Goal: Transaction & Acquisition: Register for event/course

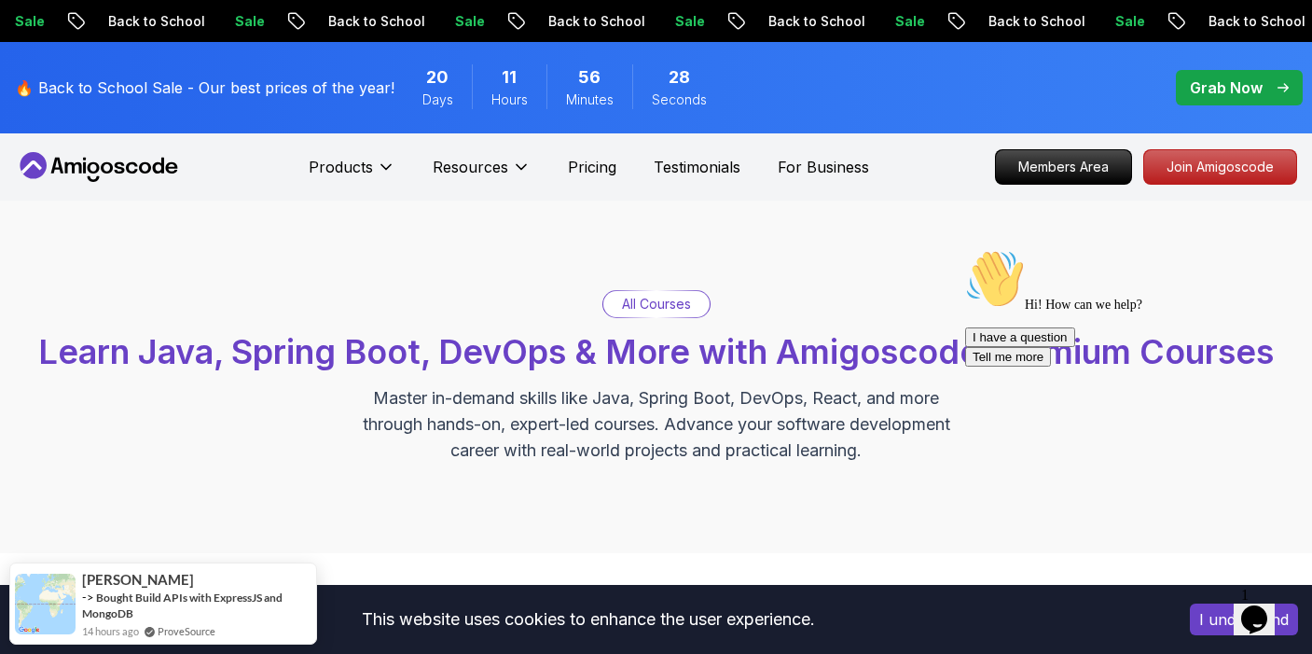
drag, startPoint x: 925, startPoint y: 170, endPoint x: 2, endPoint y: 5, distance: 937.7
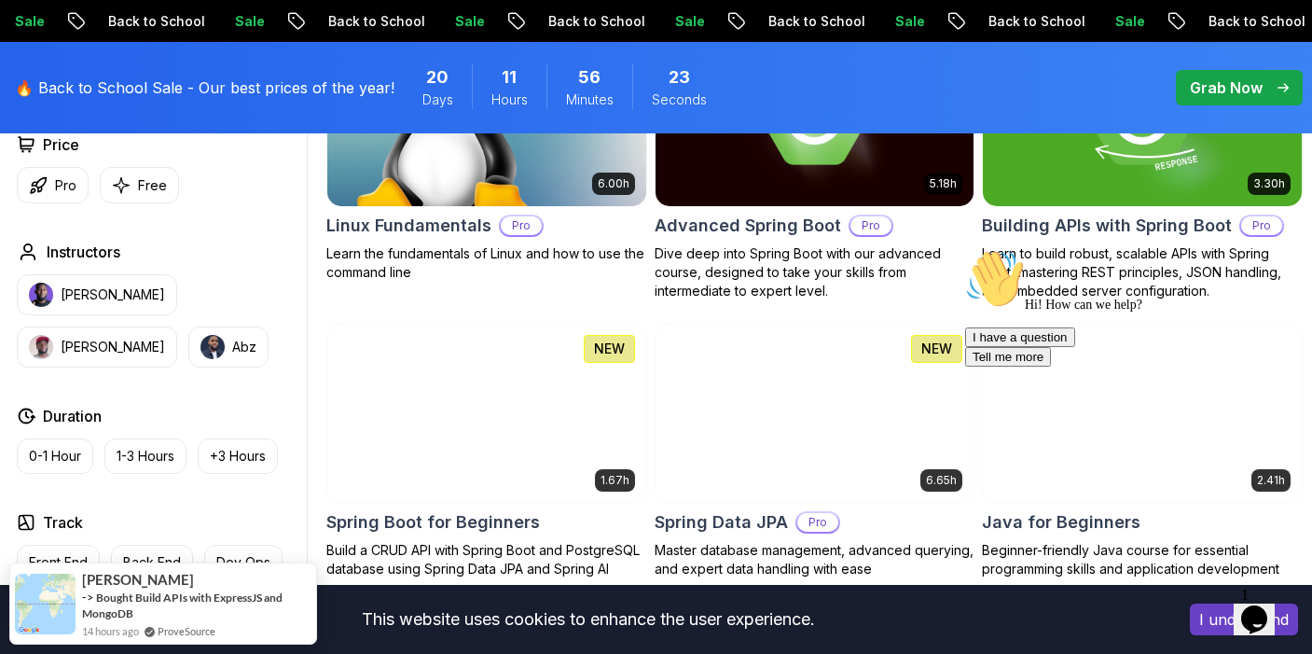
scroll to position [765, 0]
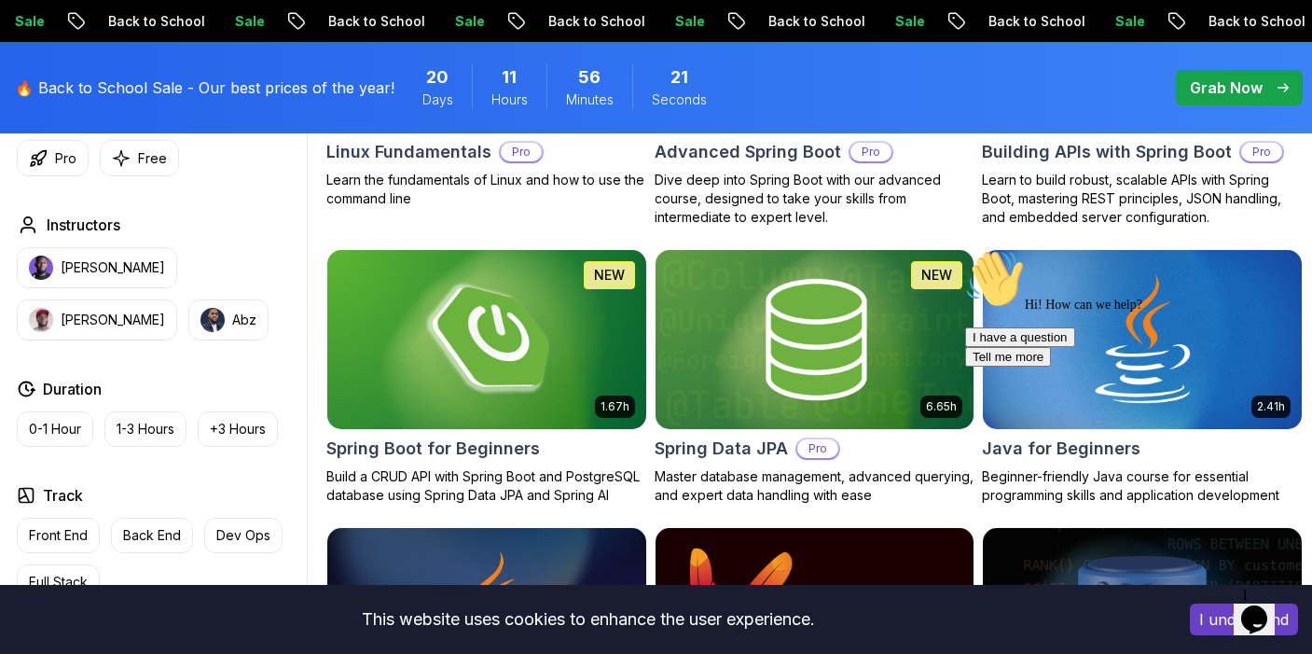
click at [457, 343] on img at bounding box center [486, 339] width 335 height 187
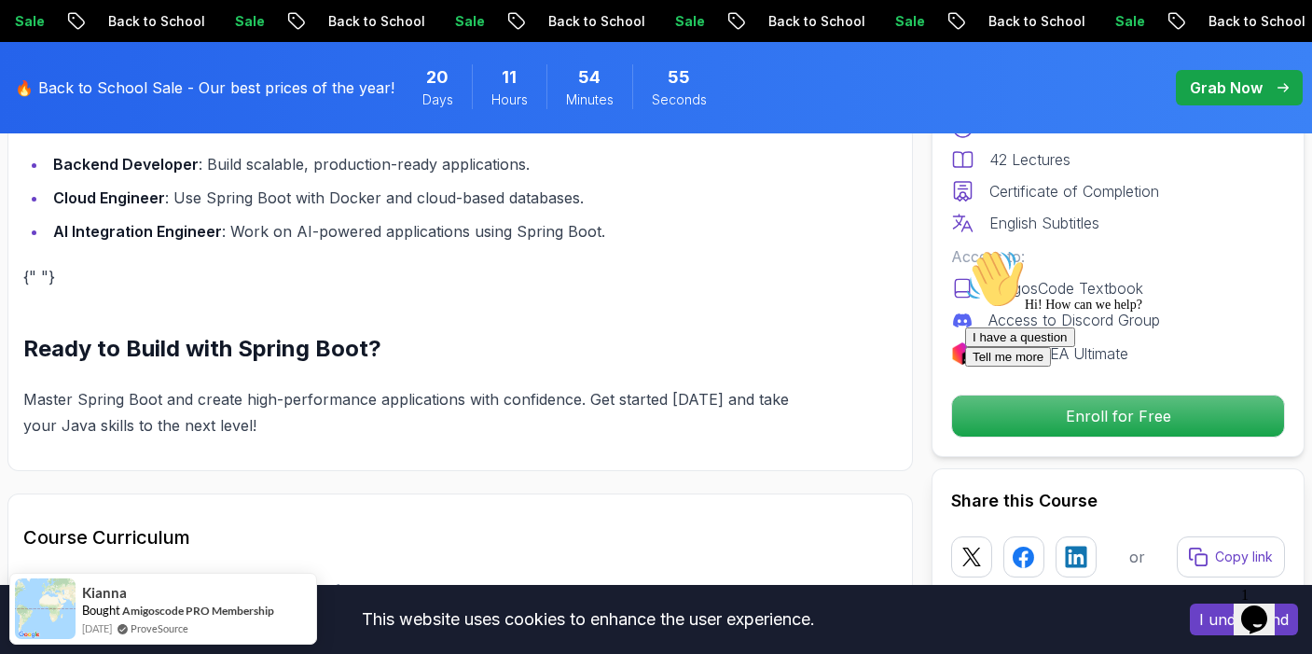
scroll to position [2164, 0]
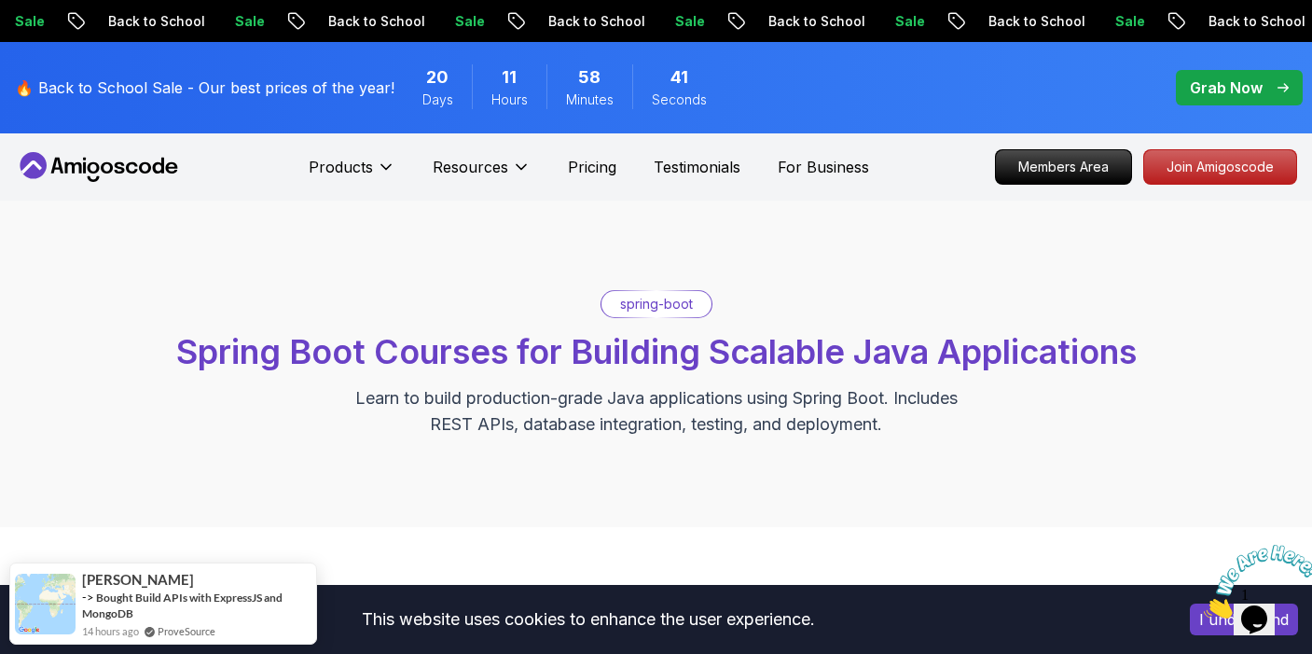
click at [1071, 451] on div "spring-boot Spring Boot Courses for Building Scalable Java Applications Learn t…" at bounding box center [656, 363] width 1312 height 326
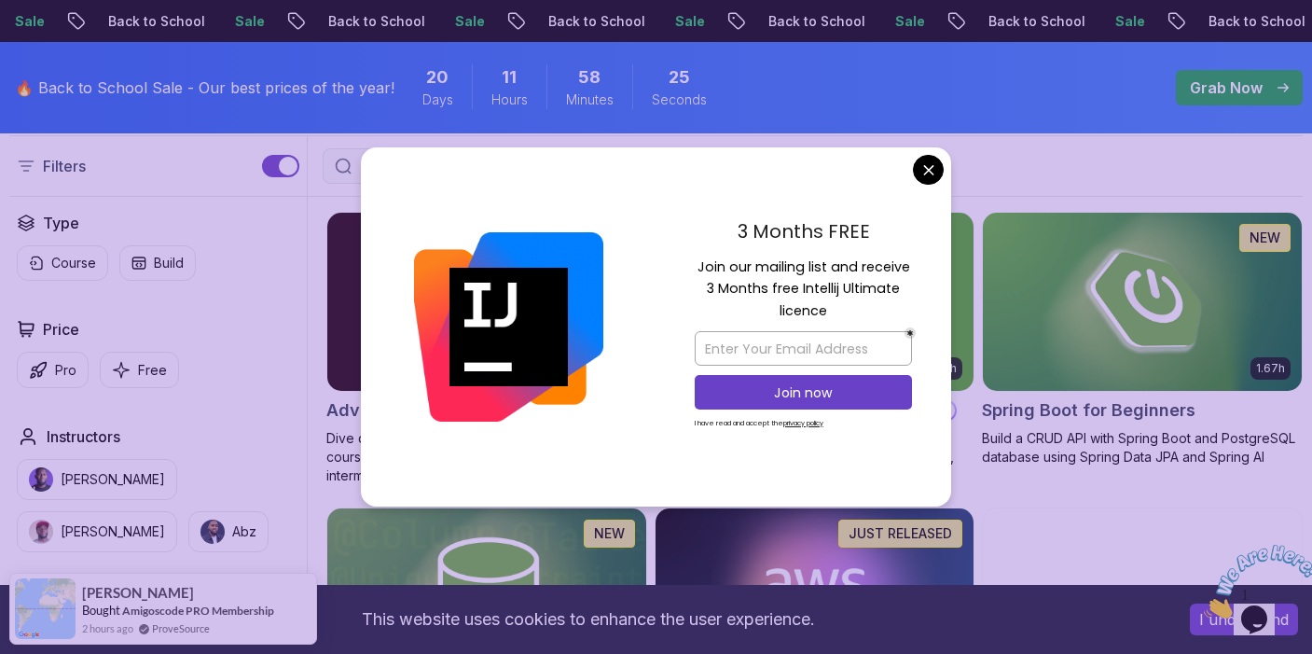
scroll to position [482, 0]
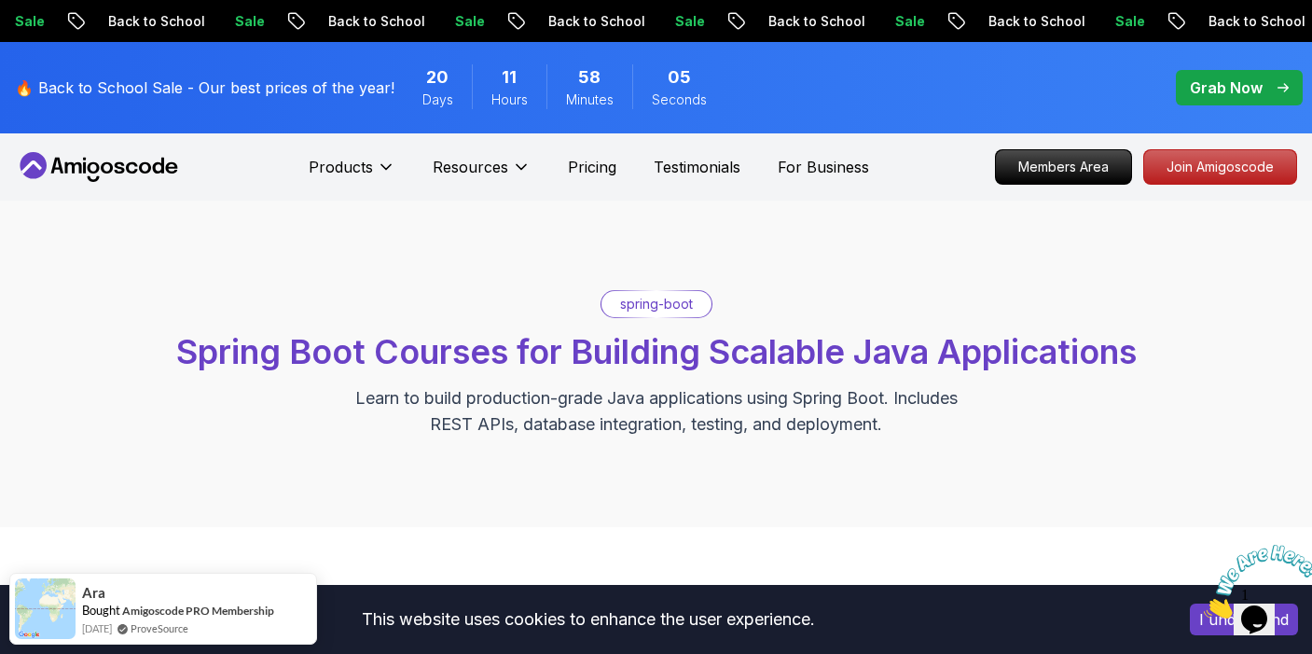
scroll to position [450, 0]
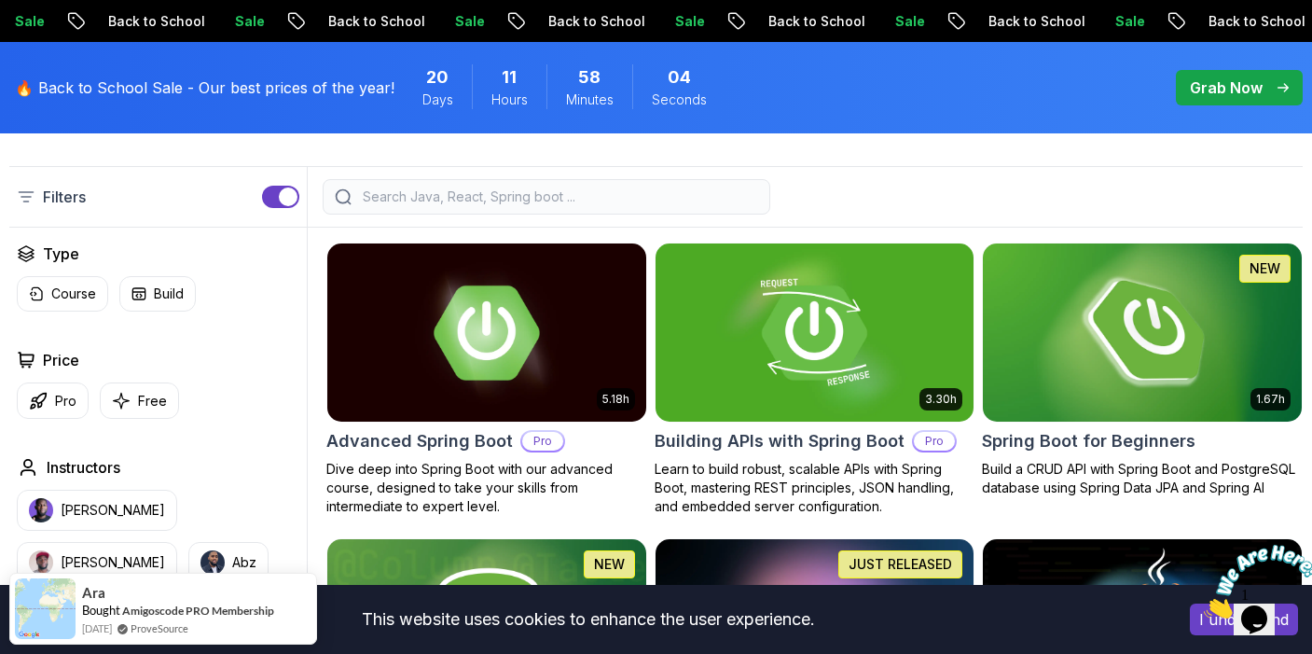
click at [1193, 326] on img at bounding box center [1142, 332] width 335 height 187
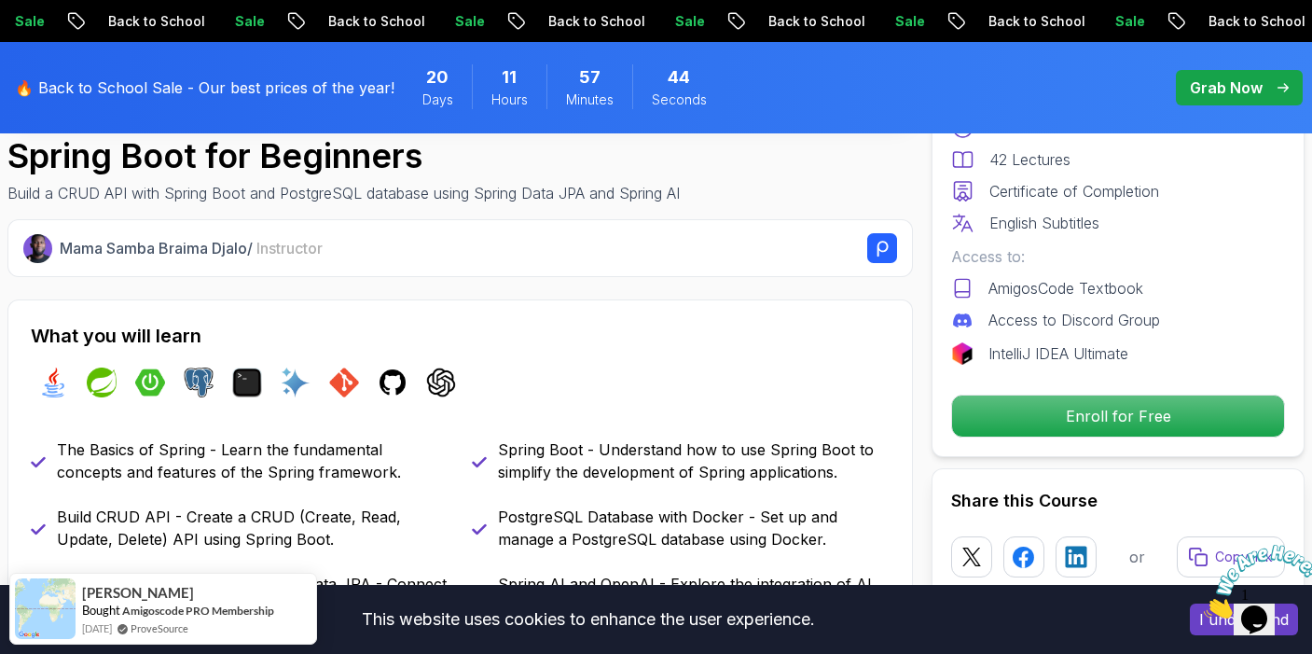
scroll to position [644, 0]
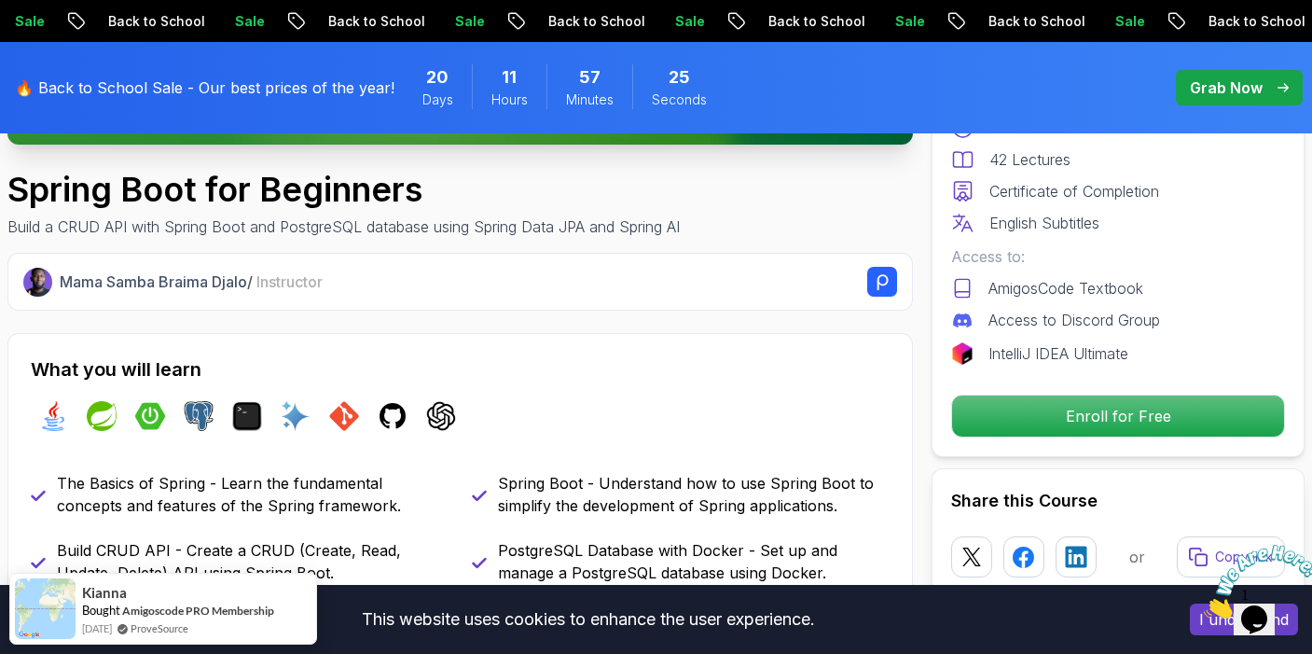
click at [572, 421] on div "java spring spring-boot postgres terminal ai git github chatgpt" at bounding box center [460, 416] width 859 height 52
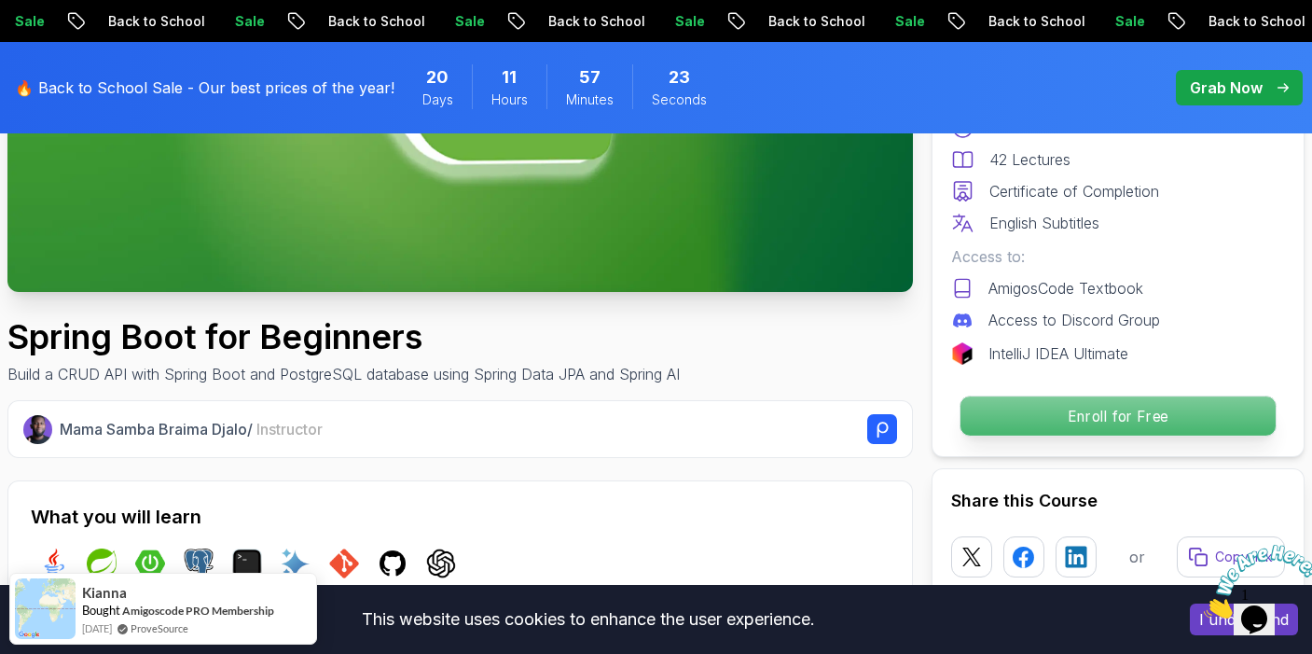
click at [1136, 415] on p "Enroll for Free" at bounding box center [1117, 415] width 315 height 39
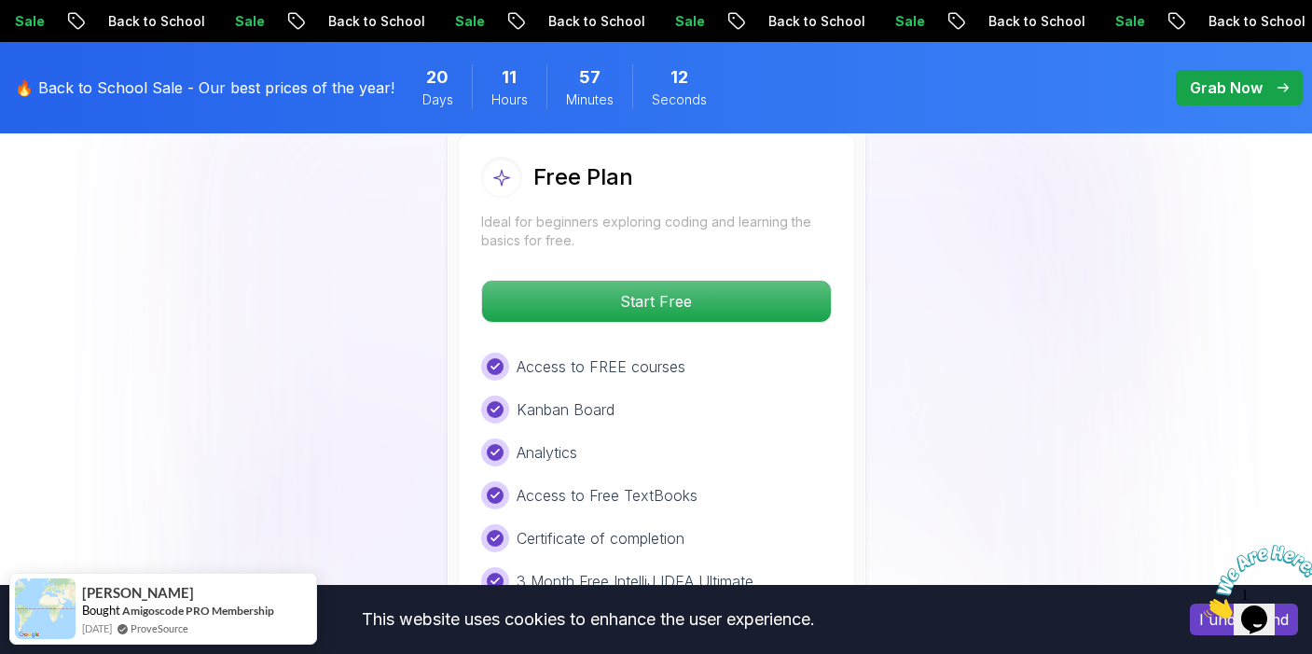
scroll to position [3910, 0]
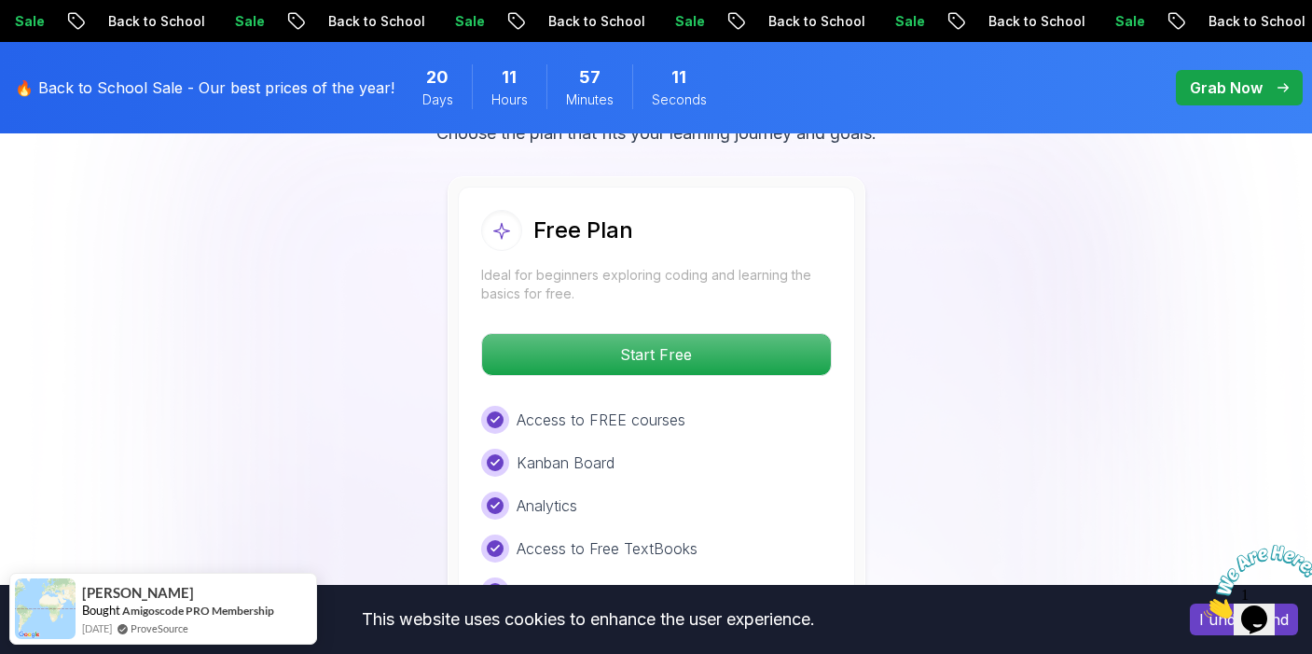
click at [702, 374] on div "Free Plan Ideal for beginners exploring coding and learning the basics for free…" at bounding box center [656, 428] width 397 height 485
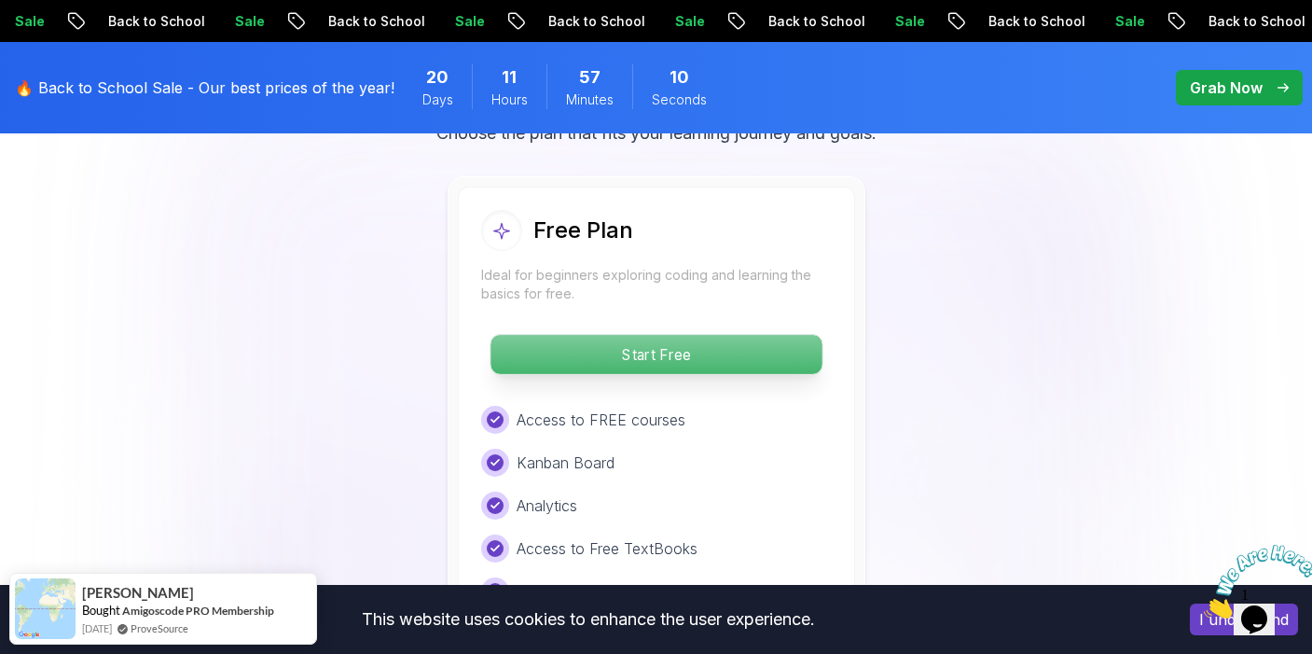
click at [699, 360] on p "Start Free" at bounding box center [655, 354] width 331 height 39
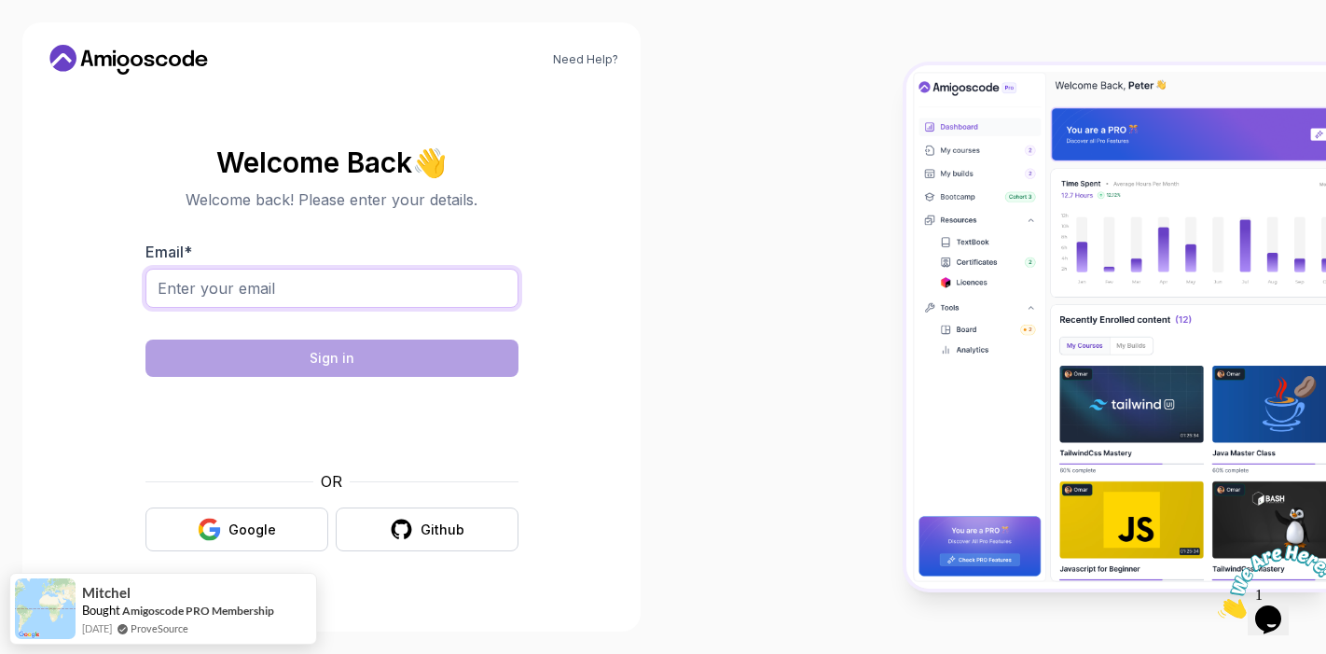
click at [409, 302] on input "Email *" at bounding box center [331, 288] width 373 height 39
type input "anuradhasr06@gmail.com.c.................."
